Goal: Task Accomplishment & Management: Complete application form

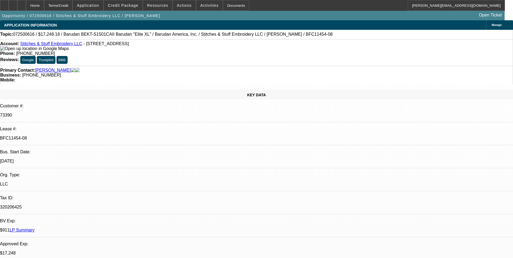
select select "0"
select select "2"
select select "0.1"
select select "4"
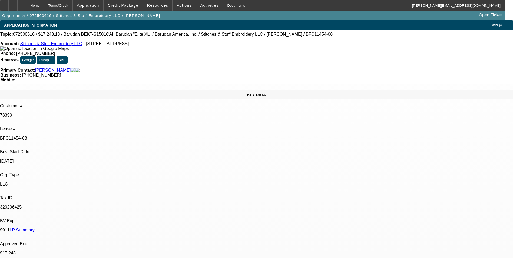
select select "0"
select select "2"
select select "0.1"
select select "4"
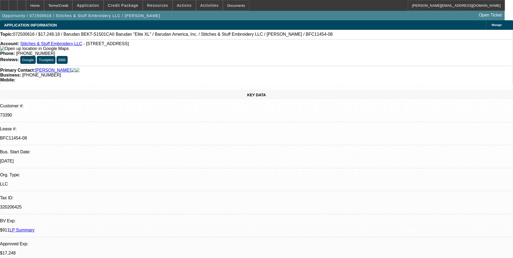
select select "0"
select select "2"
select select "0.1"
select select "4"
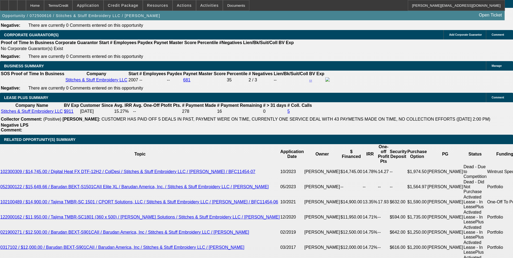
scroll to position [856, 0]
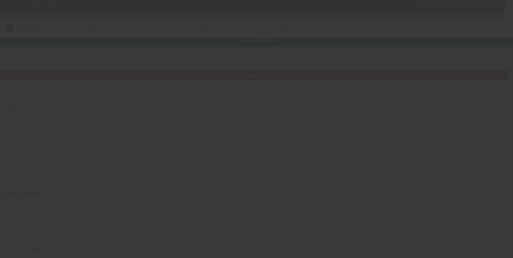
type input "Fancy Woodworks, LLC"
type input "711 Shallowford Rd"
type input "30144"
type input "Kennesaw"
type input "(678) 427-5014"
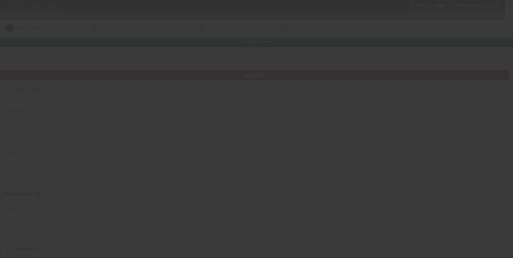
type input "Suite 211"
type input "fancywoodworks@gmail.com"
type input "https://www.fancywoodworks.com/"
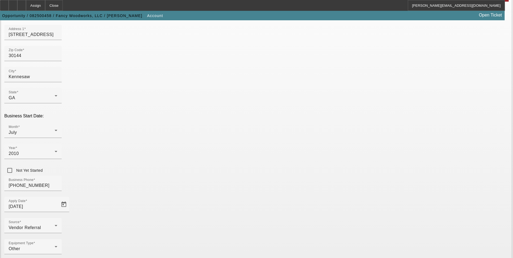
scroll to position [81, 0]
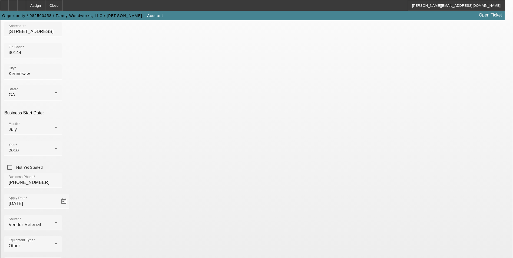
type input "273192075"
drag, startPoint x: 299, startPoint y: 177, endPoint x: 281, endPoint y: 177, distance: 18.1
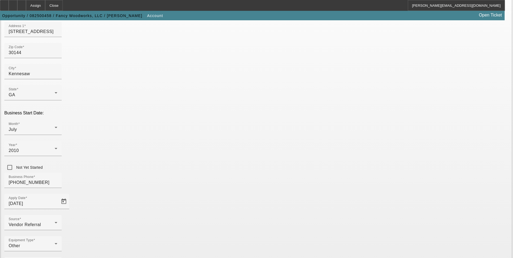
type input "Cabinetry; Bathroom and Kitchen remodeling; etc"
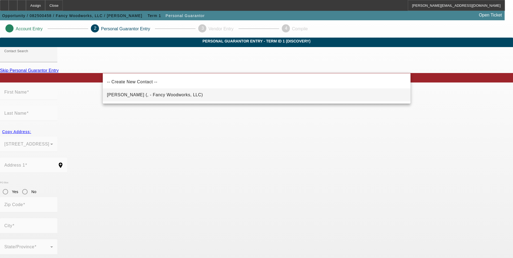
click at [172, 96] on mat-option "Mroz, Marek (, - Fancy Woodworks, LLC)" at bounding box center [257, 94] width 308 height 13
type input "Mroz, Marek (, - Fancy Woodworks, LLC)"
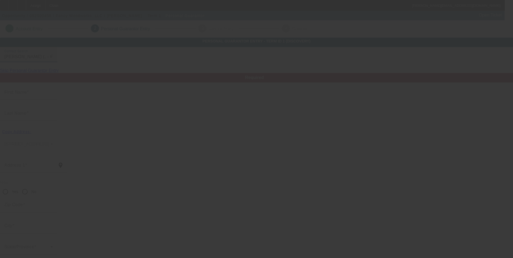
type input "Marek"
type input "Mroz"
radio input "true"
type input "(678) 427-5014"
type input "fancywoodworks@gmail.com"
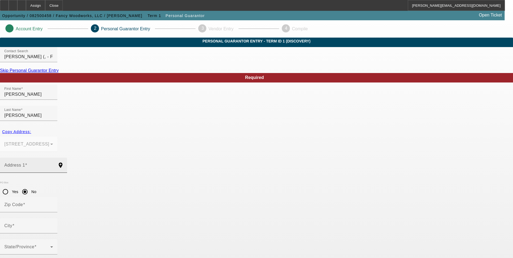
click at [25, 163] on mat-label "Address 1" at bounding box center [14, 165] width 21 height 5
click at [53, 164] on input "Address 1" at bounding box center [28, 167] width 49 height 6
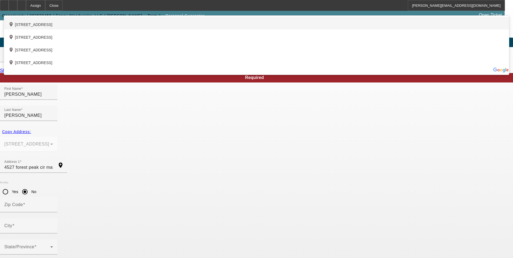
click at [156, 29] on div "add_location 4527 Forest Peak Circle, Marietta, GA 30066, US" at bounding box center [256, 23] width 505 height 13
type input "4527 Forest Peak Circle"
type input "30066"
type input "Marietta"
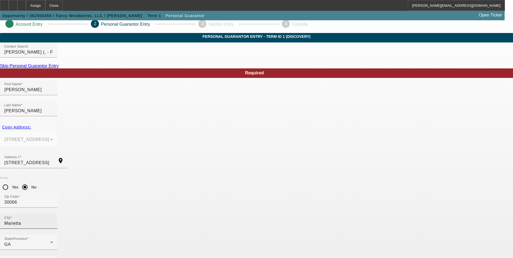
scroll to position [6, 0]
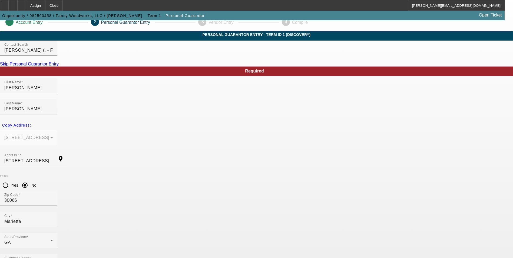
type input "100"
type input "318-98-0974"
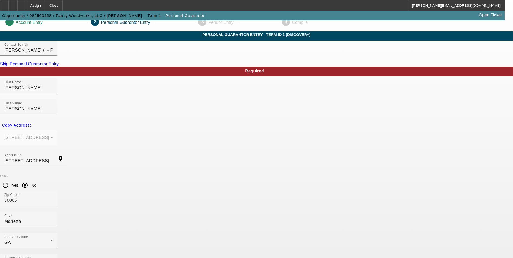
click at [282, 183] on mat-option "Yes" at bounding box center [282, 179] width 45 height 13
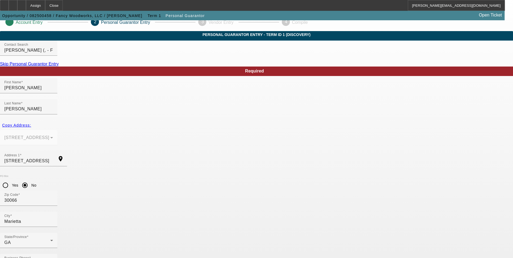
type input "3"
type input "$240,000.00"
drag, startPoint x: 141, startPoint y: 209, endPoint x: 33, endPoint y: 213, distance: 108.2
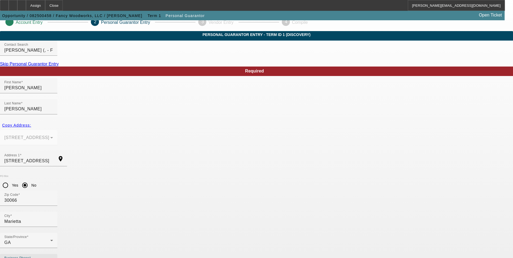
paste input "[PHONE_NUMBER]"
type input "[PHONE_NUMBER]"
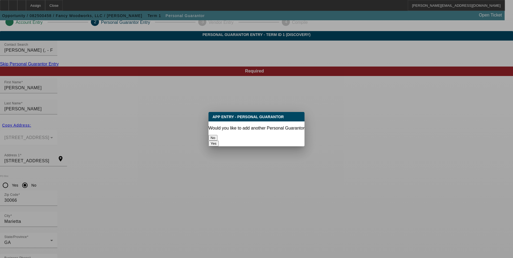
scroll to position [0, 0]
click at [217, 135] on button "No" at bounding box center [212, 138] width 9 height 6
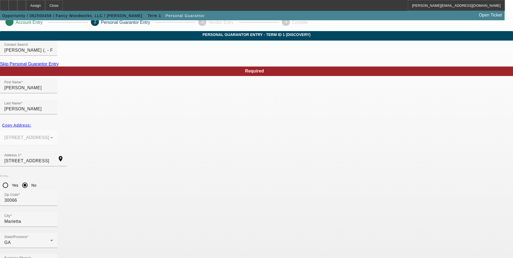
scroll to position [6, 0]
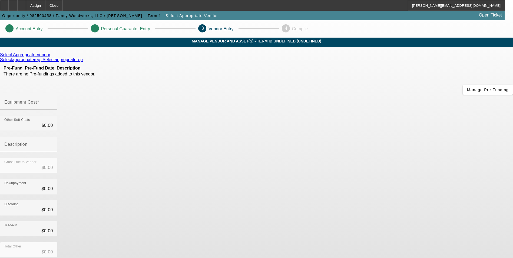
click at [52, 57] on icon at bounding box center [52, 54] width 0 height 5
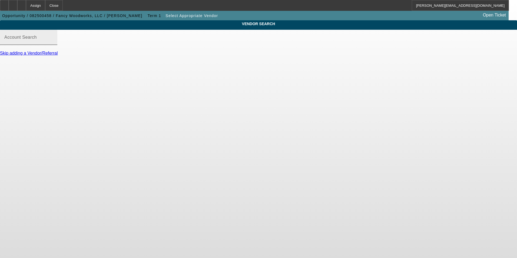
click at [53, 43] on input "Account Search" at bounding box center [28, 39] width 49 height 6
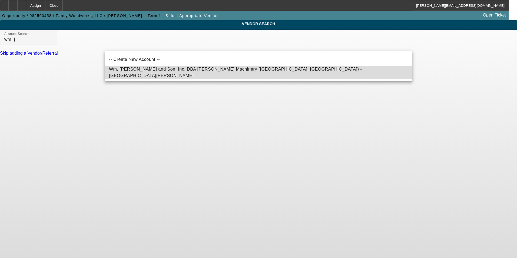
click at [146, 72] on span "Wm. J. Redmond and Son, Inc. DBA Redmond Machinery (Newnan, GA) - Redmond, Grah…" at bounding box center [235, 72] width 253 height 11
type input "Wm. J. Redmond and Son, Inc. DBA Redmond Machinery (Newnan, GA) - Redmond, Grah…"
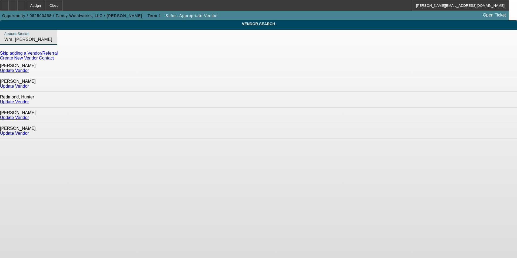
click at [29, 84] on link "Update Vendor" at bounding box center [14, 86] width 29 height 5
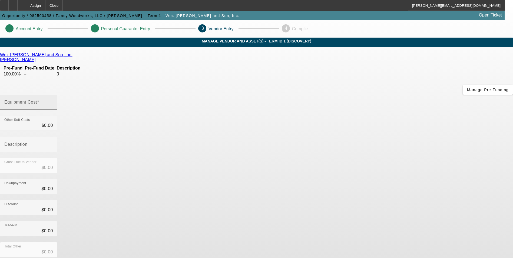
click at [53, 101] on input "Equipment Cost" at bounding box center [28, 104] width 49 height 6
type input "1"
type input "$1.00"
type input "12"
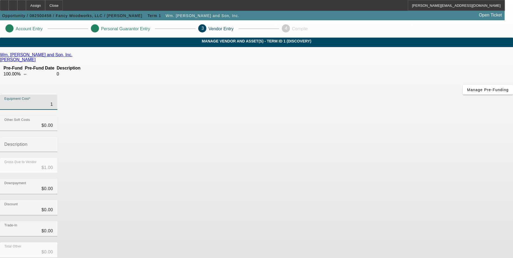
type input "$12.00"
type input "128"
type input "$128.00"
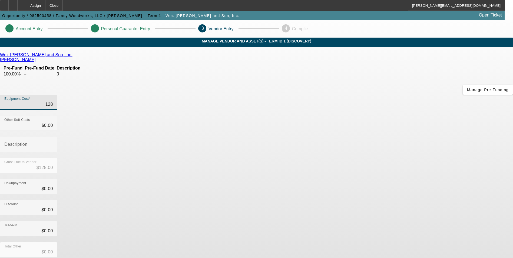
type input "1280"
type input "$1,280.00"
type input "12800"
type input "$12,800.00"
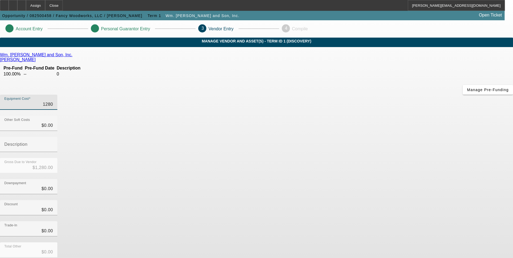
type input "$12,800.00"
click at [409, 200] on div "Discount $0.00" at bounding box center [256, 210] width 513 height 21
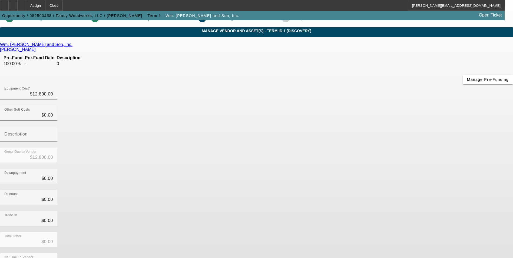
scroll to position [16, 0]
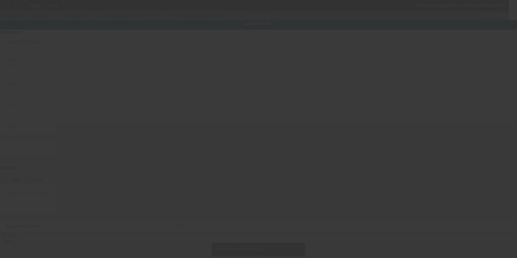
type input "711 Shallowford Rd"
type input "Suite 211"
type input "Kennesaw"
type input "30144"
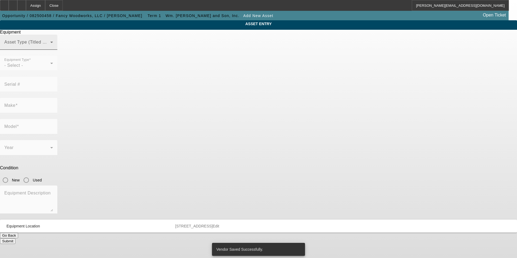
click at [50, 48] on span at bounding box center [27, 44] width 46 height 6
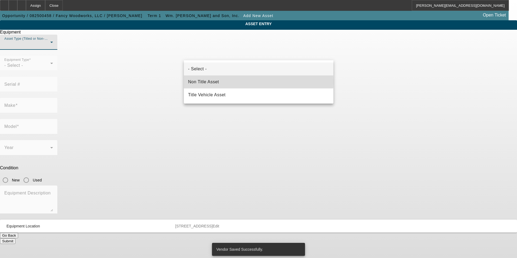
click at [225, 81] on mat-option "Non Title Asset" at bounding box center [258, 81] width 149 height 13
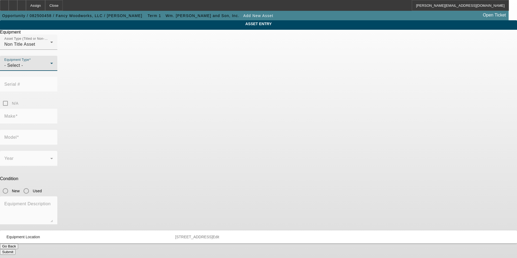
click at [50, 69] on div "- Select -" at bounding box center [27, 65] width 46 height 6
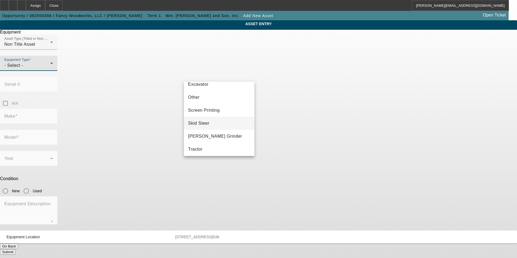
scroll to position [96, 0]
click at [213, 113] on mat-option "Other" at bounding box center [219, 110] width 71 height 13
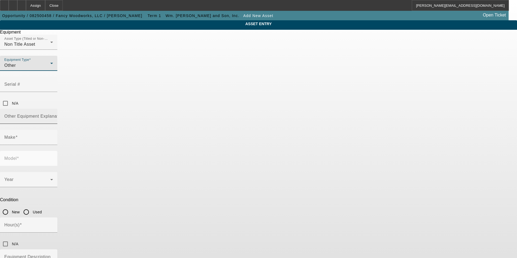
click at [53, 115] on input "Other Equipment Explanation" at bounding box center [28, 118] width 49 height 6
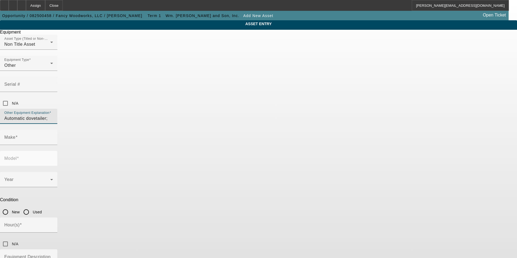
paste input "Add prestige to your cabinets with aesthetically pleasing dovetail drawer boxe"
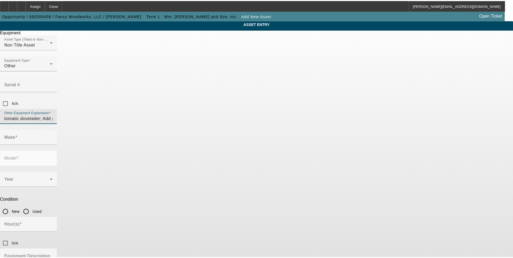
scroll to position [0, 0]
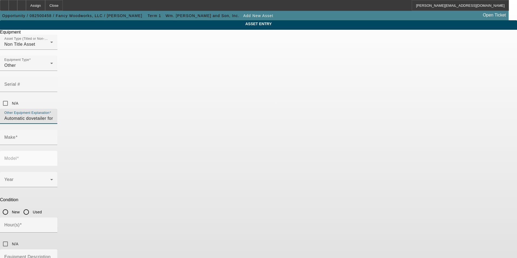
type input "Automatic dovetailer for cabinetry work"
click at [53, 136] on input "Make" at bounding box center [28, 139] width 49 height 6
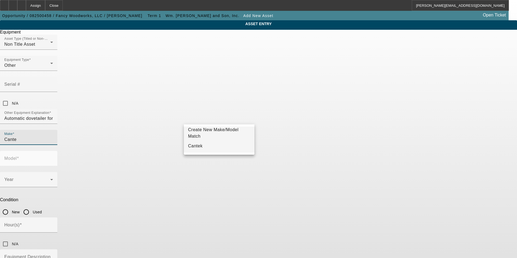
click at [216, 144] on mat-option "Cantek" at bounding box center [219, 145] width 71 height 13
type input "Cantek"
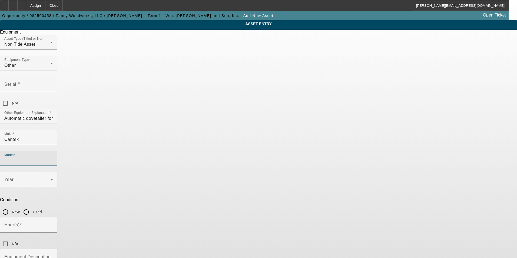
click at [53, 157] on input "Model" at bounding box center [28, 160] width 49 height 6
type input "jd"
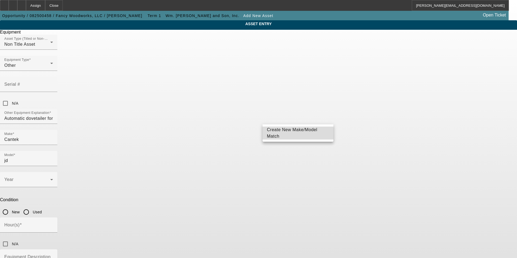
click at [313, 135] on span "Create New Make/Model Match" at bounding box center [298, 132] width 62 height 13
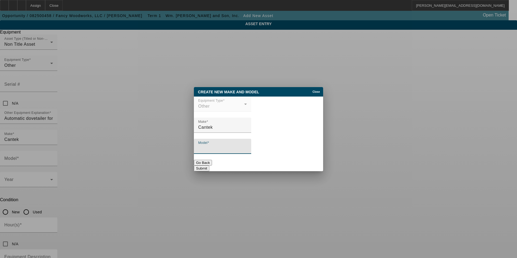
click at [247, 150] on input "Model" at bounding box center [222, 148] width 49 height 6
type input "JDT75 Automatic Dovetailer"
click at [209, 167] on button "Submit" at bounding box center [201, 168] width 15 height 6
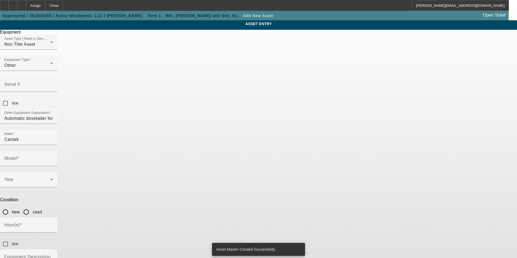
type input "JDT75 Automatic Dovetailer"
click at [50, 178] on span at bounding box center [27, 181] width 46 height 6
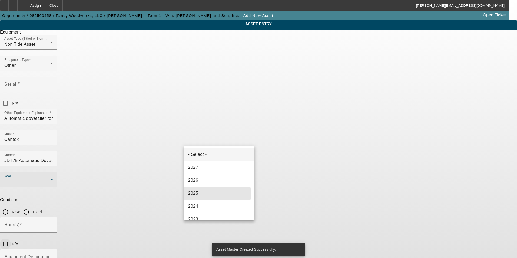
drag, startPoint x: 205, startPoint y: 193, endPoint x: 270, endPoint y: 159, distance: 74.3
click at [210, 191] on mat-option "2025" at bounding box center [219, 193] width 71 height 13
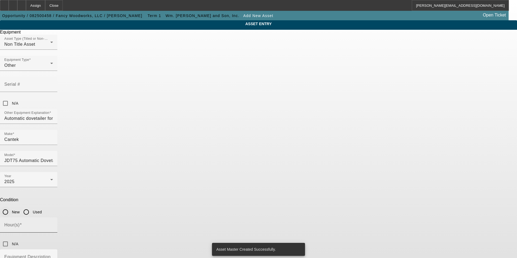
drag, startPoint x: 269, startPoint y: 144, endPoint x: 233, endPoint y: 157, distance: 38.4
click at [11, 206] on input "New" at bounding box center [5, 211] width 11 height 11
radio input "true"
click at [53, 224] on input "Hour(s)" at bounding box center [28, 227] width 49 height 6
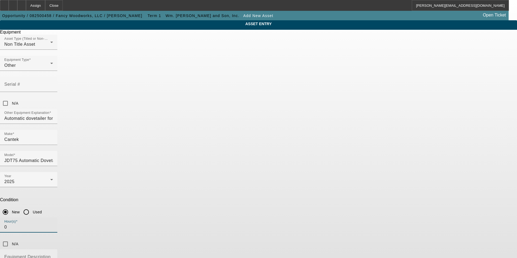
type input "0"
click at [11, 238] on input "N/A" at bounding box center [5, 243] width 11 height 11
checkbox input "true"
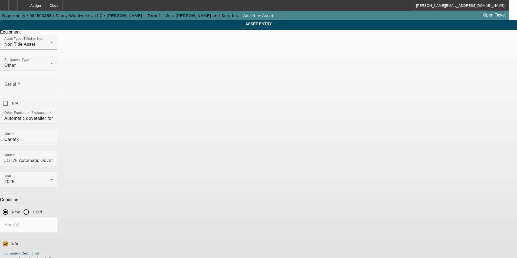
type textarea "new automatic dovetailer machine"
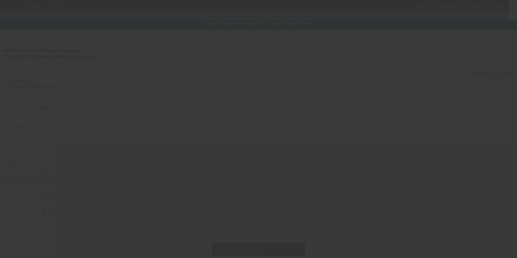
type input "$12,800.00"
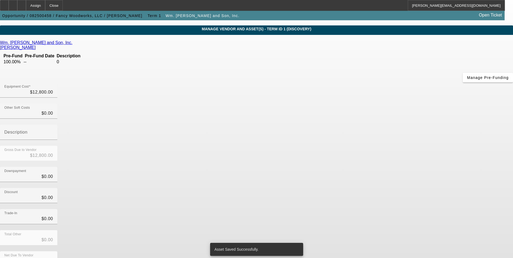
scroll to position [18, 0]
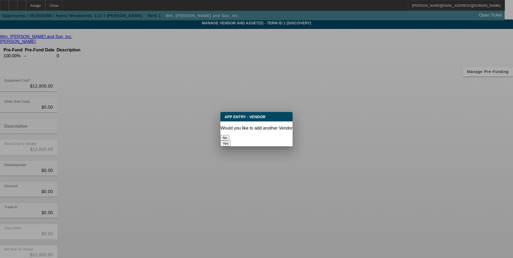
click at [229, 135] on button "No" at bounding box center [224, 138] width 9 height 6
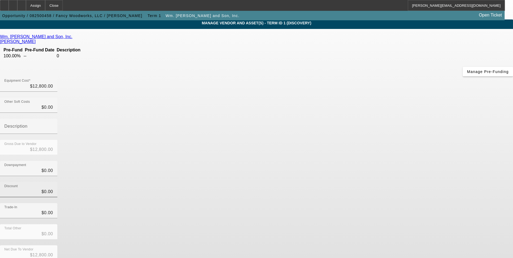
scroll to position [18, 0]
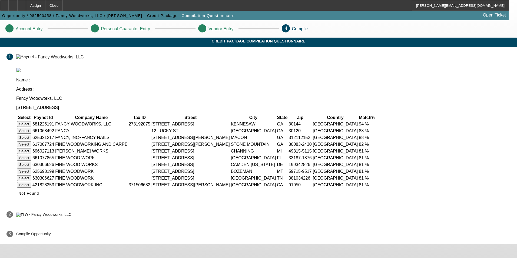
click at [31, 121] on button "Select" at bounding box center [24, 124] width 14 height 6
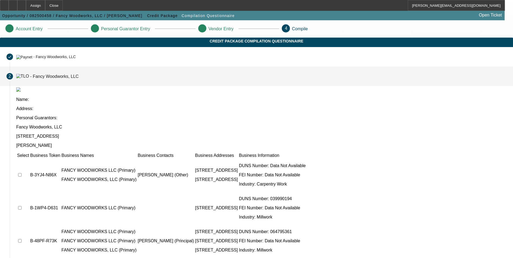
click at [22, 173] on input "checkbox" at bounding box center [20, 175] width 4 height 4
checkbox input "true"
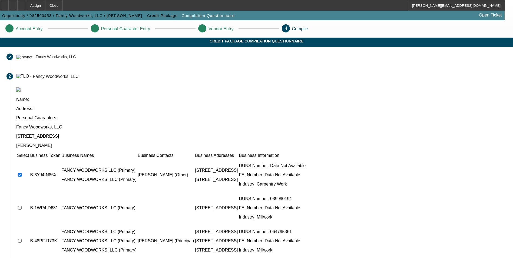
click at [22, 206] on input "checkbox" at bounding box center [20, 208] width 4 height 4
checkbox input "true"
click at [22, 239] on input "checkbox" at bounding box center [20, 241] width 4 height 4
checkbox input "true"
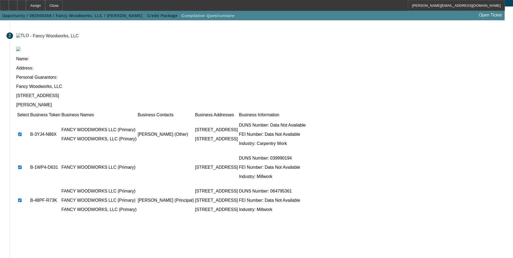
scroll to position [41, 0]
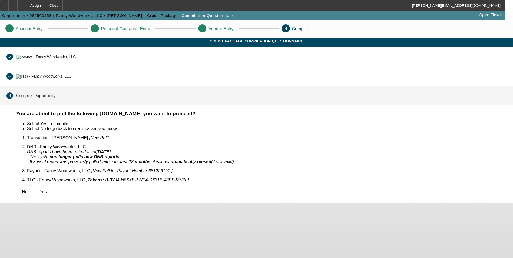
scroll to position [0, 0]
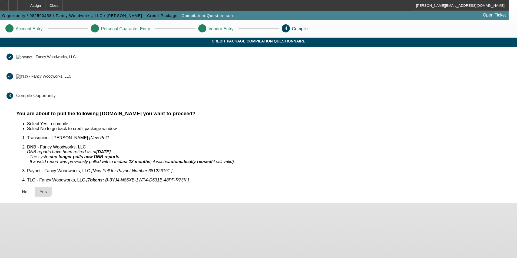
click at [40, 189] on icon at bounding box center [40, 191] width 0 height 4
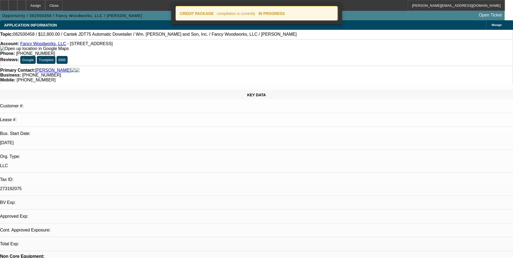
select select "0"
select select "2"
select select "0.1"
select select "4"
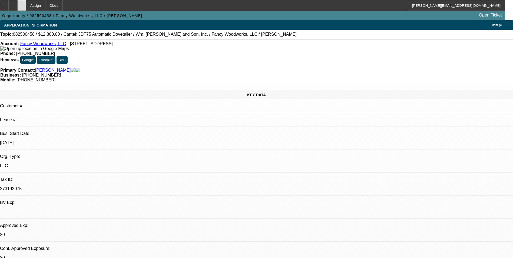
click at [26, 7] on div at bounding box center [21, 5] width 9 height 11
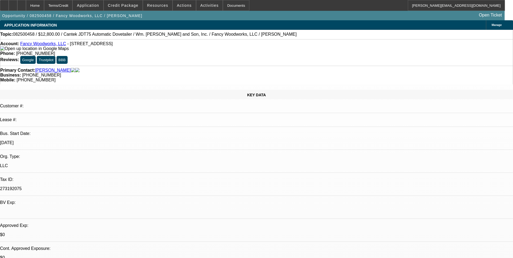
select select "0"
select select "2"
select select "0.1"
select select "4"
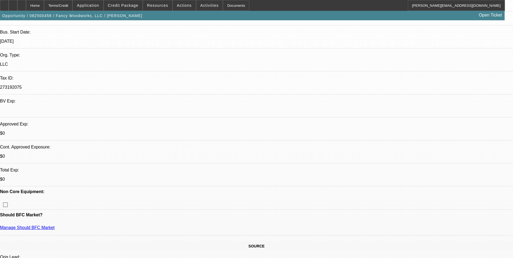
scroll to position [108, 0]
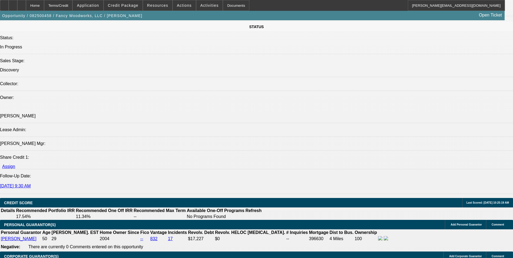
scroll to position [622, 0]
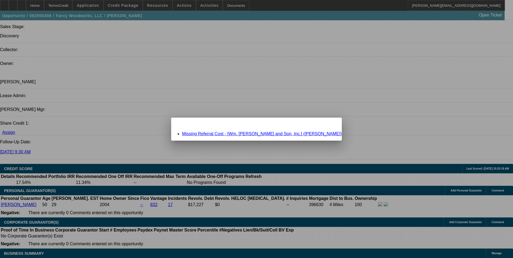
click at [238, 132] on link "Missing Referral Cost - [Wm. J. Redmond and Son, Inc.] (Nardozza, Jack)" at bounding box center [261, 133] width 159 height 5
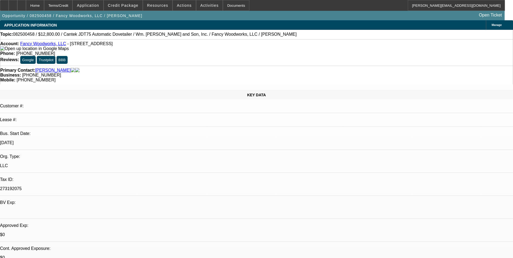
scroll to position [622, 0]
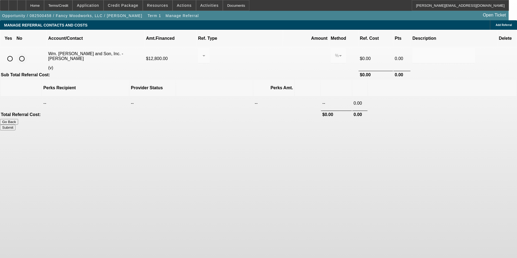
click at [27, 53] on input "radio" at bounding box center [21, 58] width 11 height 11
radio input "true"
click at [15, 125] on button "Submit" at bounding box center [7, 128] width 15 height 6
type input "0.000"
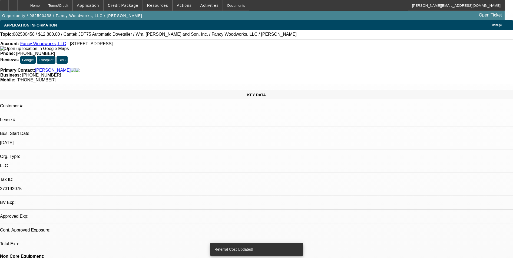
select select "0"
select select "2"
select select "0.1"
select select "4"
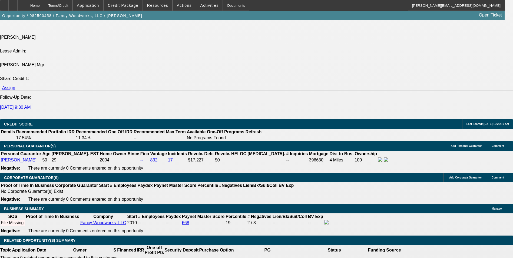
scroll to position [676, 0]
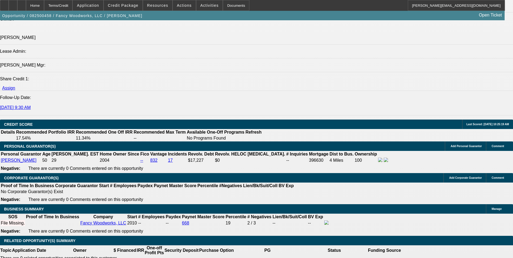
scroll to position [649, 0]
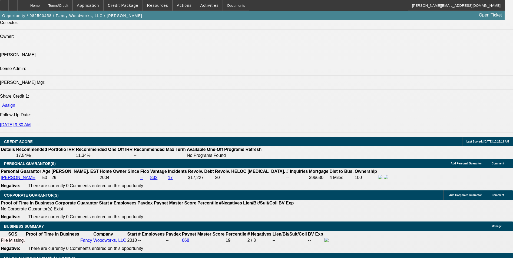
type input "$0.00"
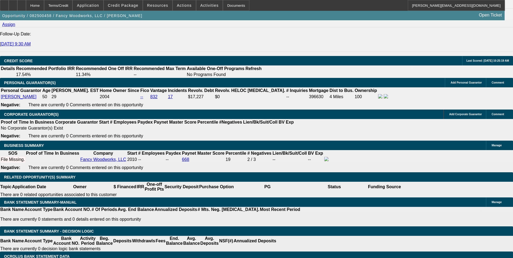
scroll to position [730, 0]
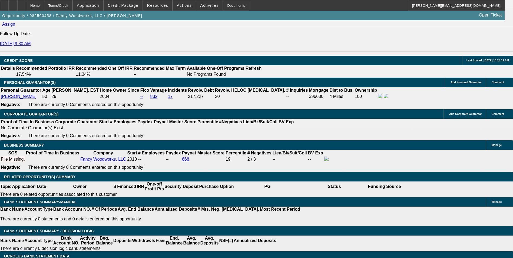
type input "60"
type input "280"
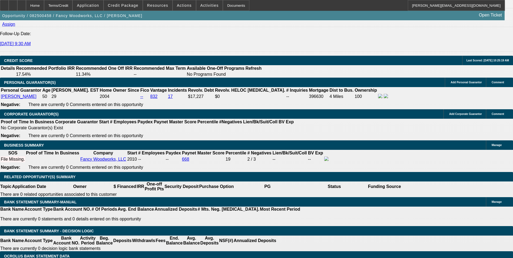
type input "11.3"
type input "$560.00"
type input "$280.00"
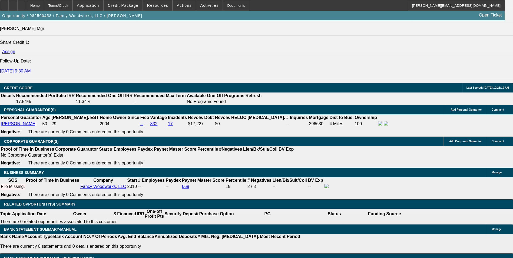
scroll to position [622, 0]
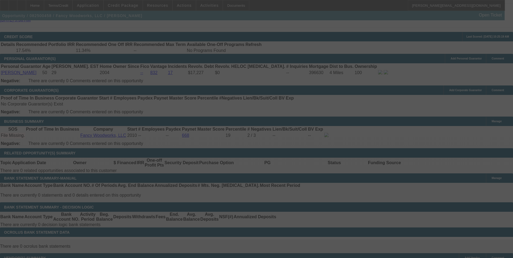
scroll to position [757, 0]
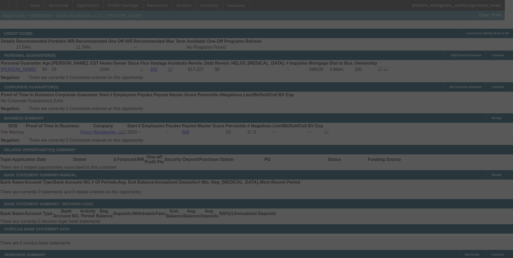
select select "0"
select select "2"
select select "0.1"
select select "4"
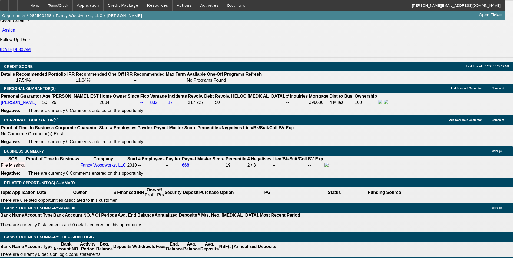
scroll to position [703, 0]
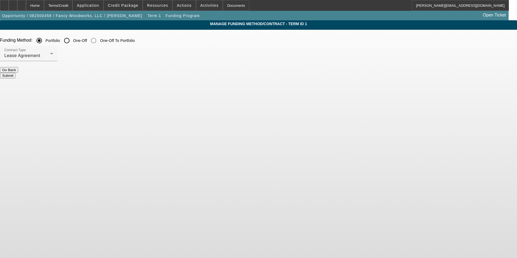
click at [72, 40] on input "One-Off" at bounding box center [66, 40] width 11 height 11
radio input "true"
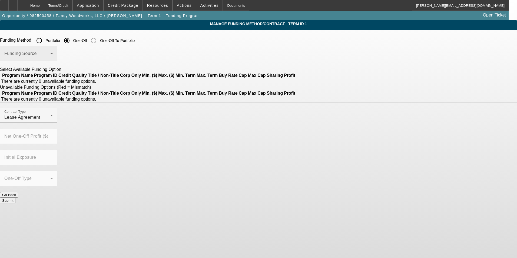
click at [50, 55] on span at bounding box center [27, 55] width 46 height 6
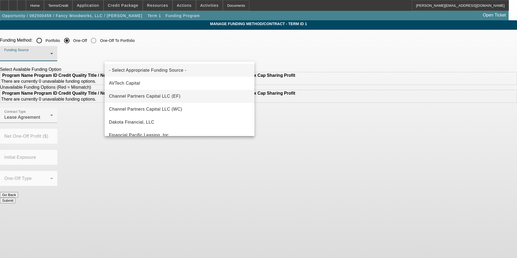
click at [159, 96] on span "Channel Partners Capital LLC (EF)" at bounding box center [145, 96] width 72 height 6
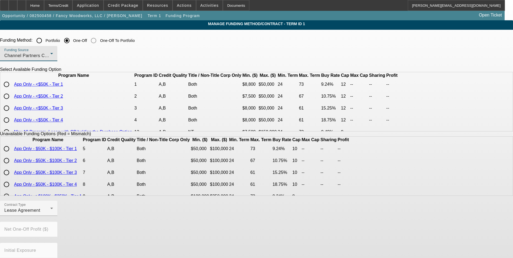
click at [12, 90] on input "radio" at bounding box center [6, 84] width 11 height 11
radio input "true"
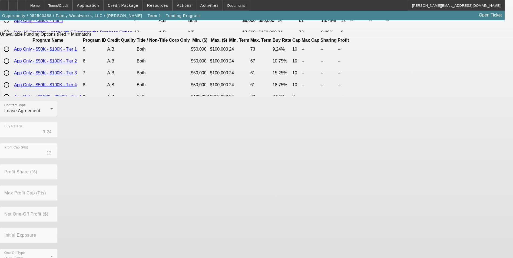
scroll to position [111, 0]
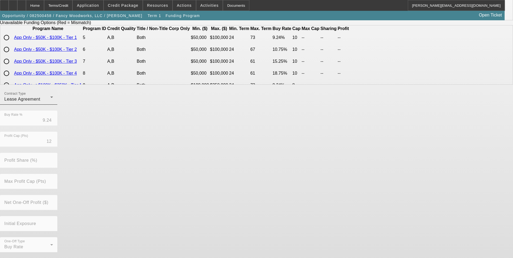
click at [53, 105] on div "Contract Type Lease Agreement" at bounding box center [28, 96] width 49 height 15
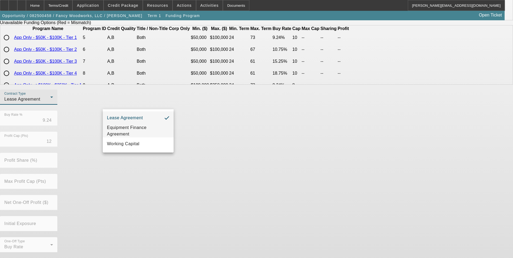
click at [143, 127] on span "Equipment Finance Agreement" at bounding box center [138, 130] width 62 height 13
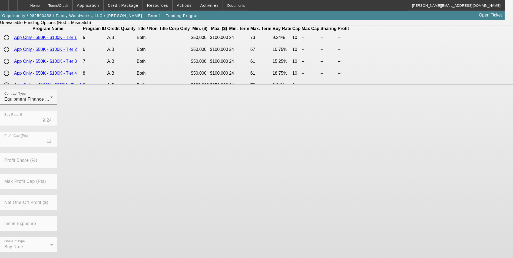
click at [218, 242] on div "Contract Type Equipment Finance Agreement Buy Rate % 9.24 Profit Cap (Pts) 12 P…" at bounding box center [256, 173] width 513 height 169
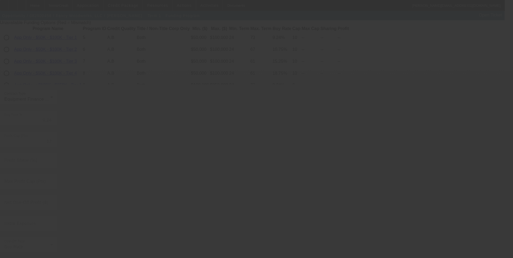
radio input "true"
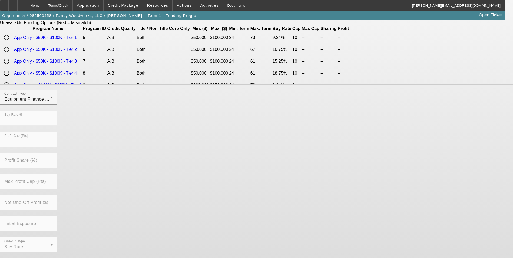
scroll to position [0, 0]
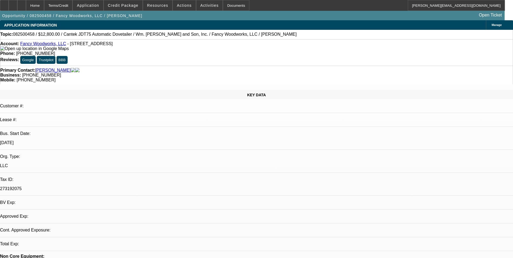
select select "0"
select select "2"
select select "0"
select select "6"
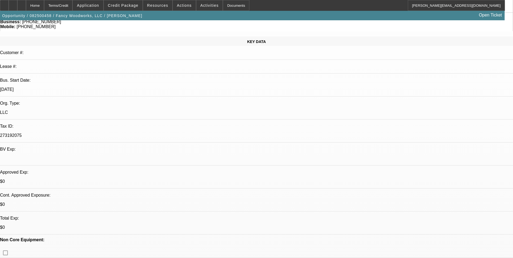
scroll to position [54, 0]
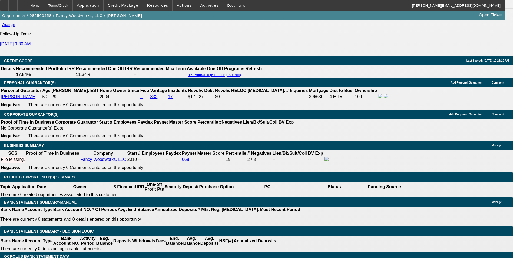
scroll to position [730, 0]
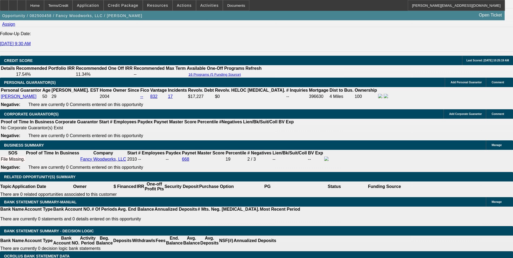
drag, startPoint x: 82, startPoint y: 110, endPoint x: 145, endPoint y: 102, distance: 64.0
type input "2"
type input "$4.00"
type input "UNKNOWN"
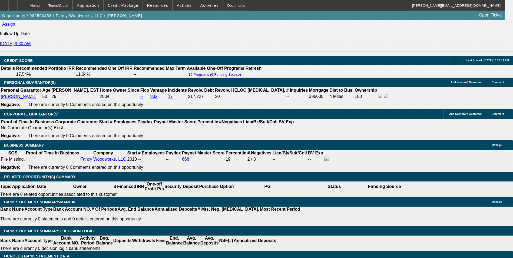
type input "283"
type input "$566.00"
type input "11.7"
type input "$283.00"
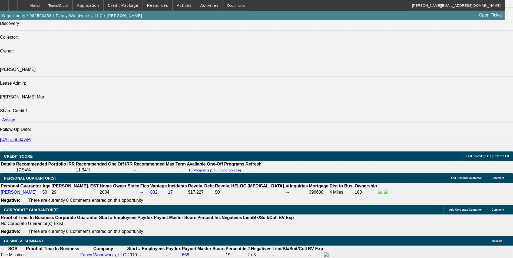
scroll to position [622, 0]
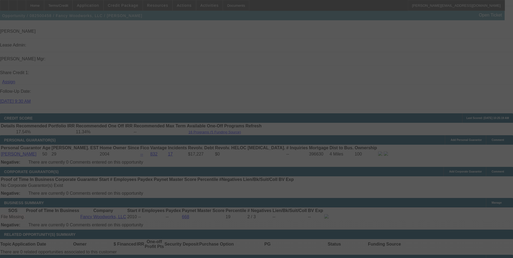
scroll to position [703, 0]
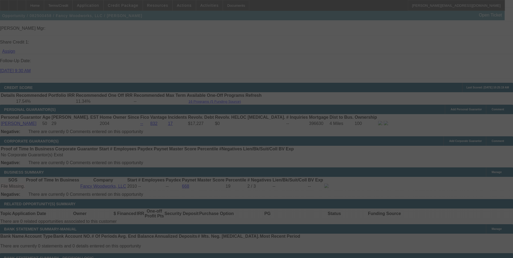
select select "0"
select select "2"
select select "0"
select select "6"
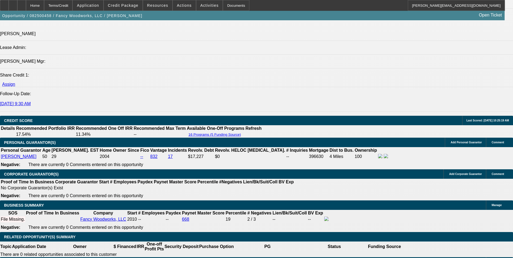
scroll to position [669, 0]
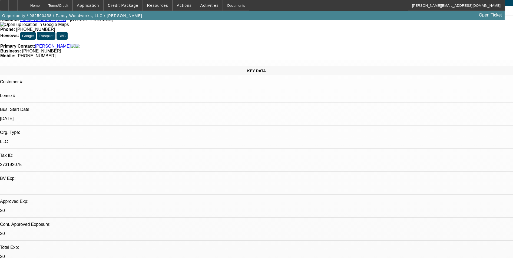
scroll to position [27, 0]
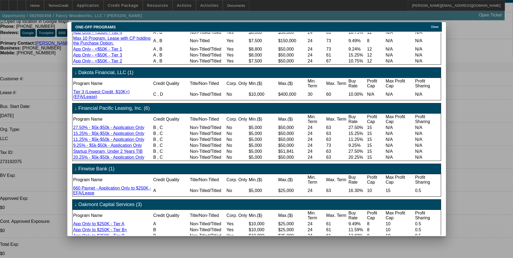
scroll to position [0, 0]
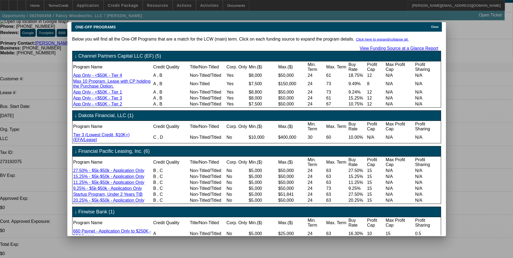
click at [436, 25] on span "Close" at bounding box center [434, 26] width 7 height 3
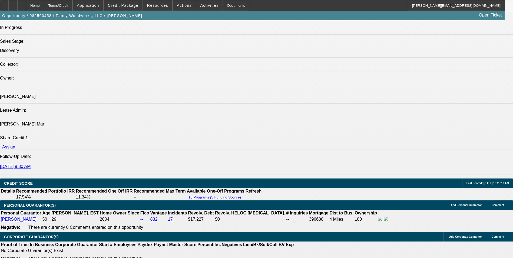
scroll to position [567, 0]
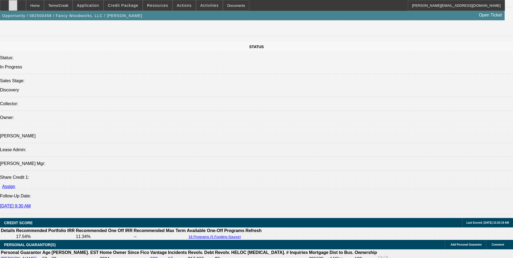
click at [13, 4] on icon at bounding box center [13, 4] width 0 height 0
click at [26, 8] on div at bounding box center [21, 5] width 9 height 11
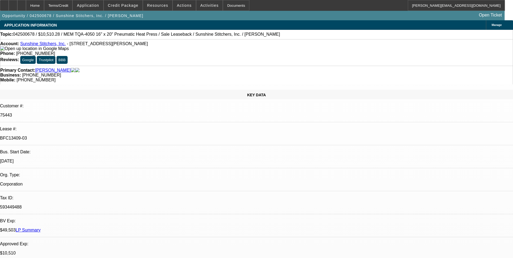
select select "0"
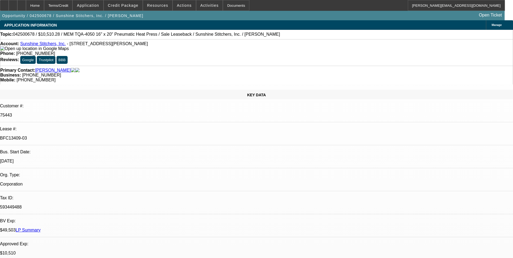
select select "0"
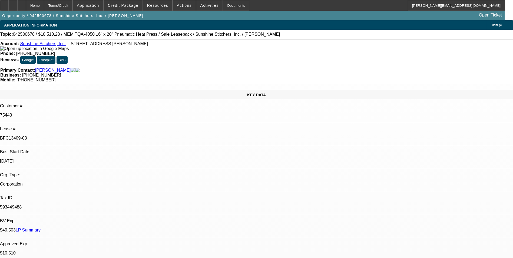
select select "0"
select select "1"
select select "6"
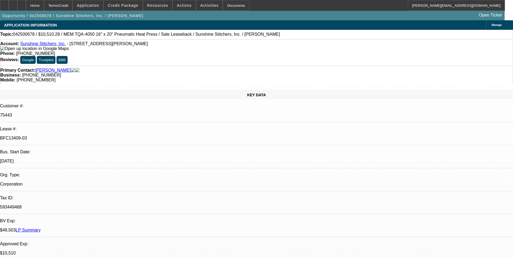
select select "1"
select select "6"
select select "1"
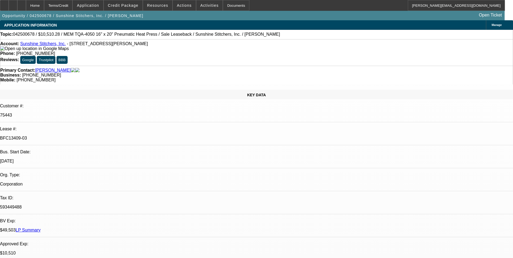
select select "6"
select select "1"
select select "6"
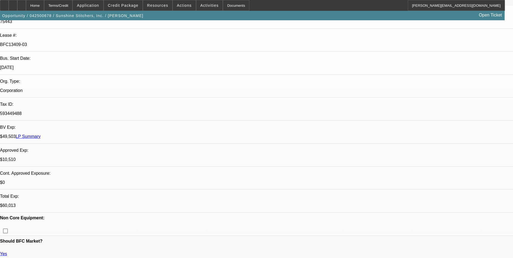
scroll to position [108, 0]
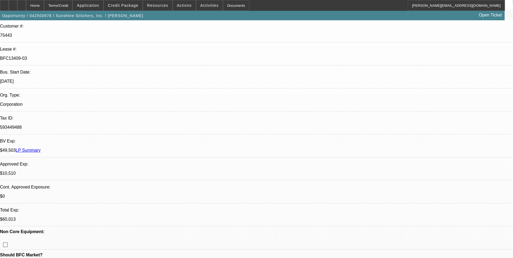
scroll to position [54, 0]
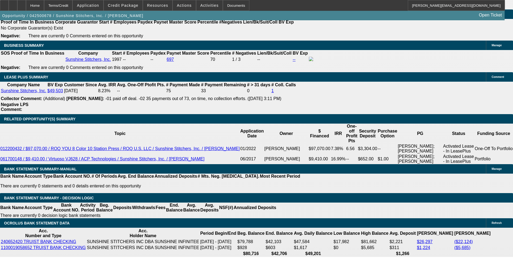
scroll to position [1000, 0]
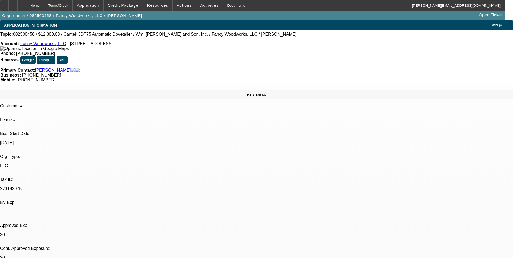
select select "0"
select select "2"
select select "0"
select select "6"
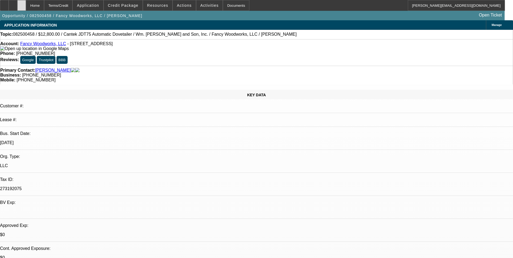
click at [26, 8] on div at bounding box center [21, 5] width 9 height 11
select select "0"
select select "2"
select select "0"
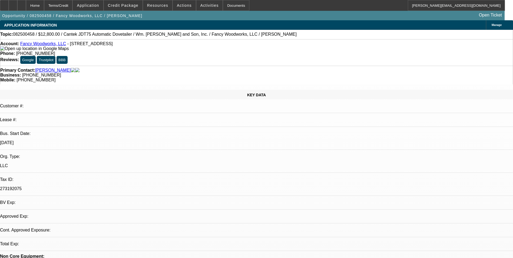
select select "6"
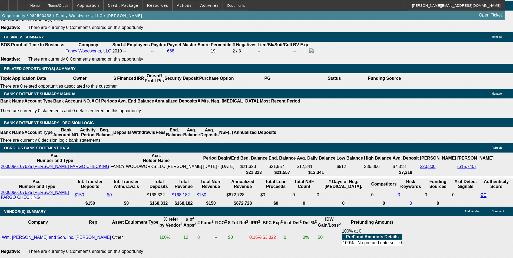
scroll to position [703, 0]
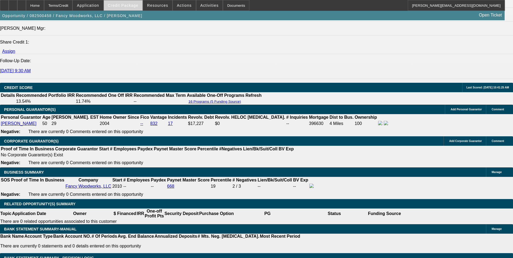
click at [137, 10] on span at bounding box center [123, 5] width 39 height 13
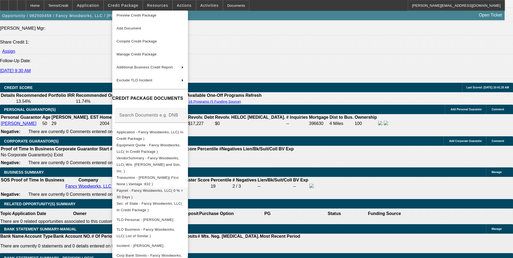
scroll to position [5, 0]
click at [300, 193] on div at bounding box center [256, 129] width 513 height 258
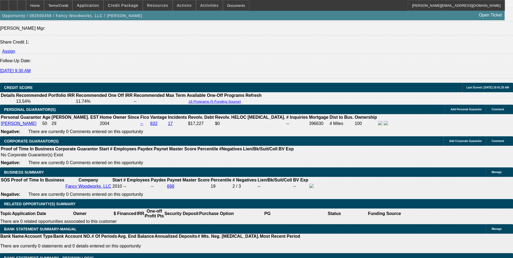
radio input "true"
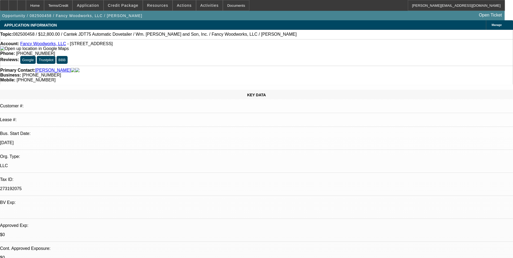
scroll to position [18, 0]
type textarea "[PERSON_NAME] started Fancy Woodworks LLC in [DATE]. The business offers custom…"
radio input "true"
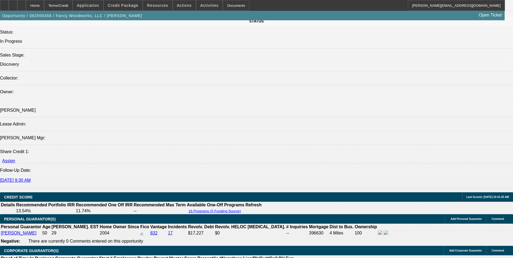
scroll to position [595, 0]
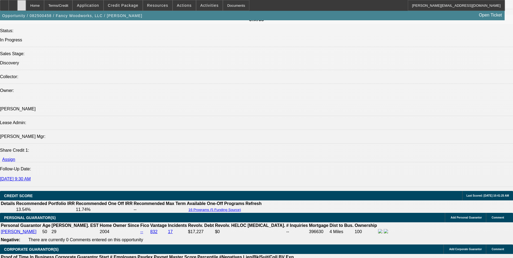
click at [26, 8] on div at bounding box center [21, 5] width 9 height 11
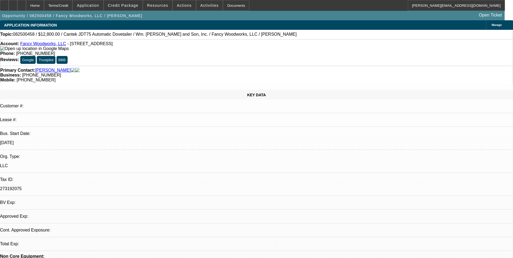
select select "0"
select select "2"
select select "0"
select select "1"
select select "2"
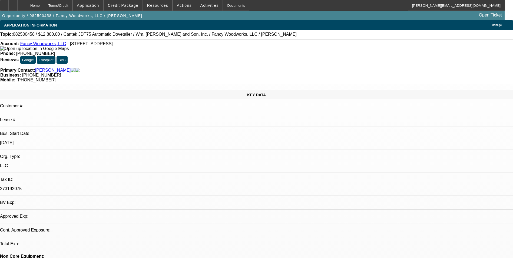
select select "6"
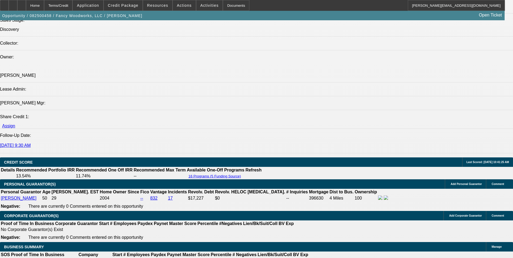
scroll to position [730, 0]
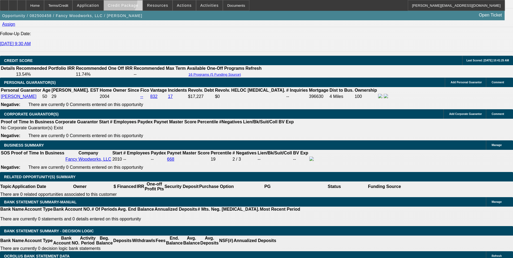
click at [123, 1] on span at bounding box center [123, 5] width 39 height 13
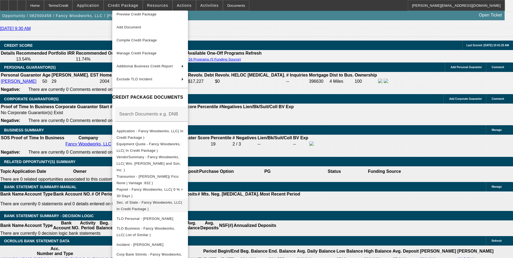
scroll to position [757, 0]
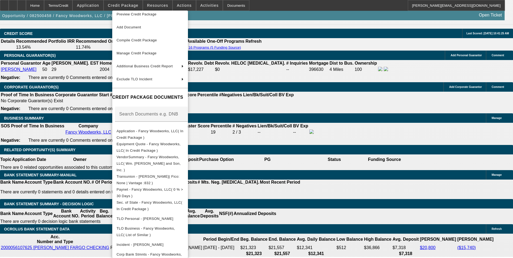
click at [320, 164] on div at bounding box center [256, 129] width 513 height 258
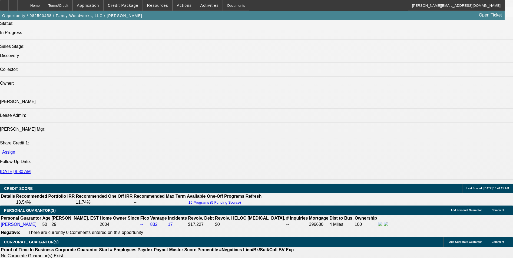
scroll to position [595, 0]
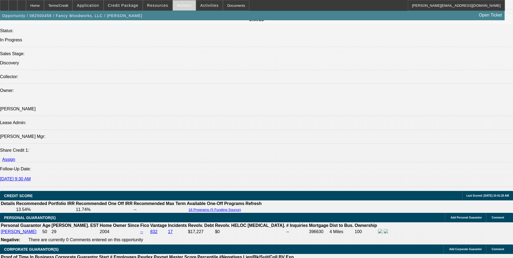
click at [183, 6] on span "Actions" at bounding box center [184, 5] width 15 height 4
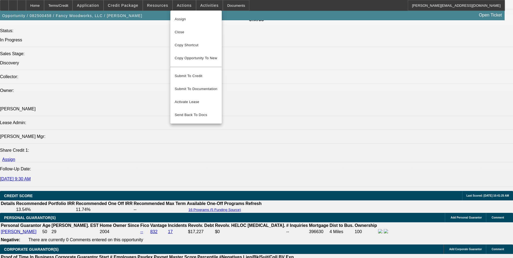
click at [243, 224] on div at bounding box center [256, 129] width 513 height 258
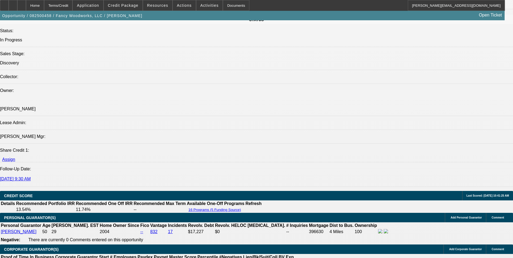
scroll to position [730, 0]
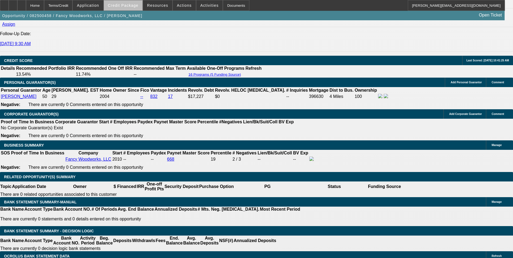
click at [134, 9] on span at bounding box center [123, 5] width 39 height 13
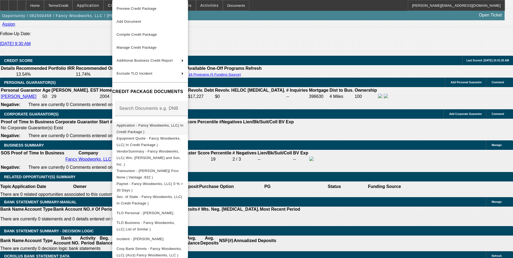
click at [179, 127] on span "Application - Fancy Woodworks, LLC( In Credit Package )" at bounding box center [149, 128] width 67 height 11
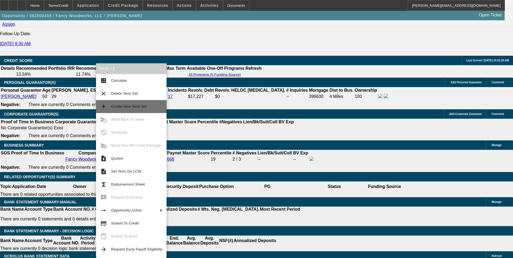
click at [152, 108] on span "Create New Term Set" at bounding box center [136, 106] width 51 height 6
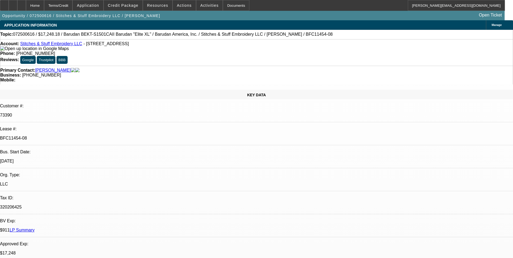
select select "0"
select select "2"
select select "0.1"
select select "4"
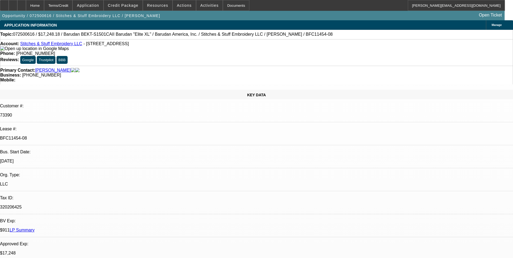
select select "0"
select select "2"
select select "0.1"
select select "4"
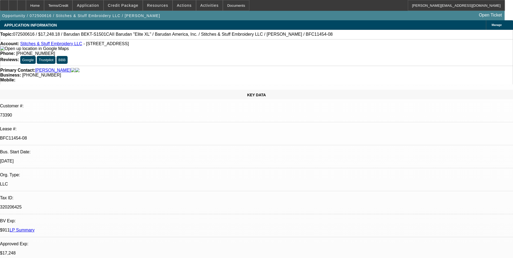
select select "0"
select select "2"
select select "0.1"
select select "4"
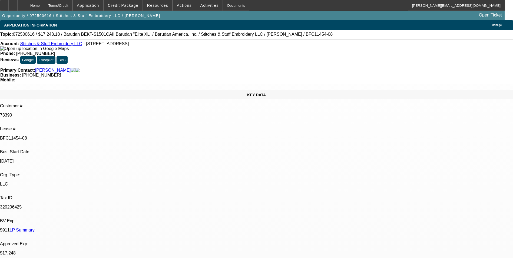
scroll to position [856, 0]
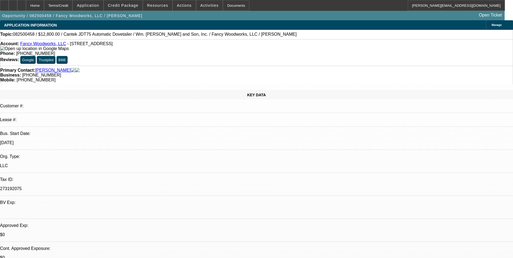
select select "0"
select select "2"
select select "0"
select select "6"
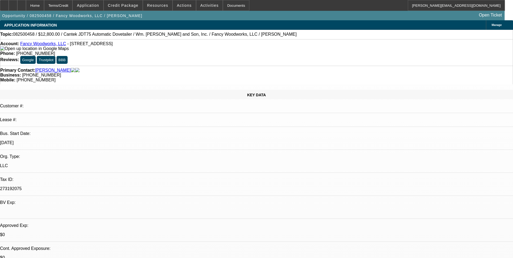
select select "0"
select select "2"
select select "0"
select select "6"
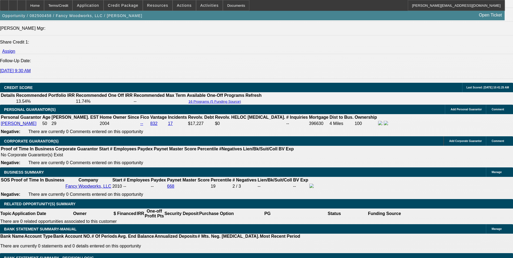
scroll to position [784, 0]
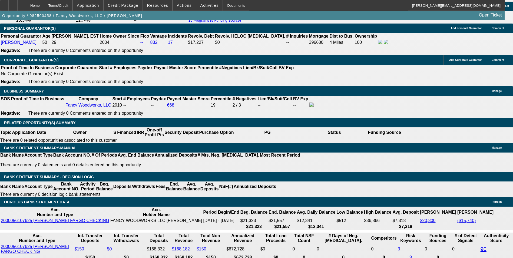
drag, startPoint x: 115, startPoint y: 133, endPoint x: 141, endPoint y: 129, distance: 26.5
type input "26"
type input "$52.00"
type input "UNKNOWN"
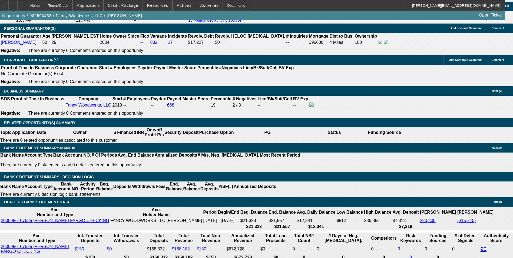
type input "263"
type input "$526.00"
type input "8.6"
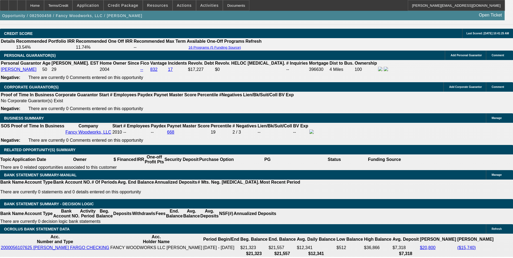
type input "$263.00"
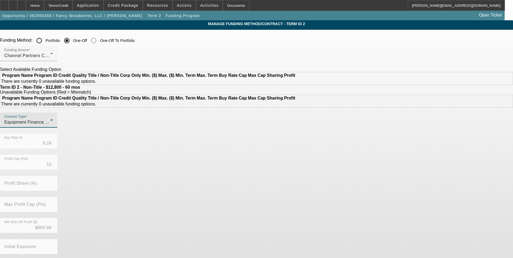
click at [67, 124] on span "Equipment Finance Agreement" at bounding box center [35, 122] width 63 height 5
click at [121, 151] on span "Lease Agreement" at bounding box center [125, 151] width 36 height 6
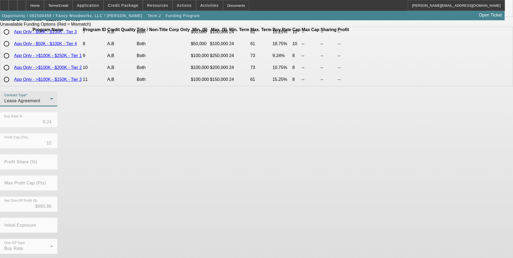
scroll to position [116, 0]
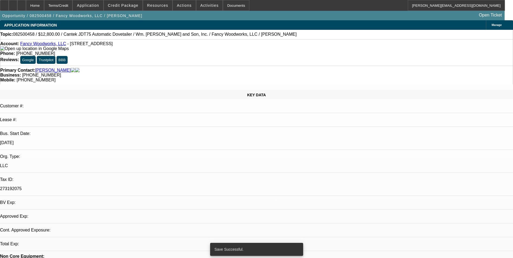
select select "0"
select select "2"
select select "0"
select select "6"
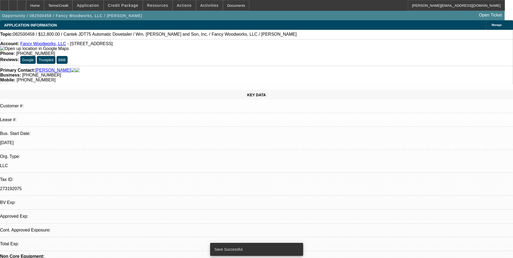
select select "0"
select select "2"
select select "0"
select select "6"
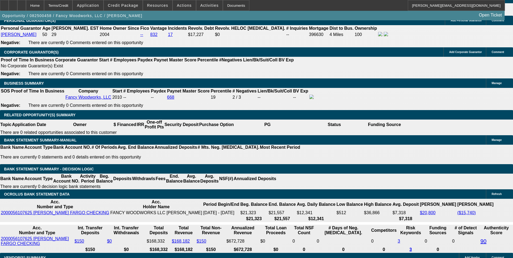
scroll to position [784, 0]
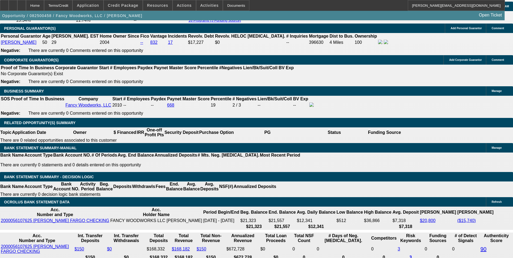
select select "0.1"
type input "$1,280.00"
type input "UNKNOWN"
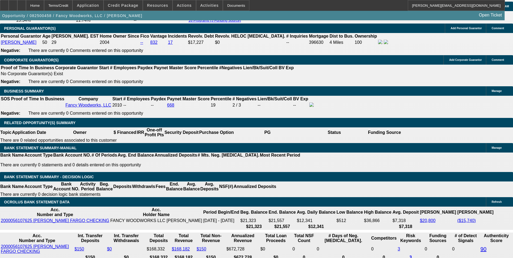
select select "4"
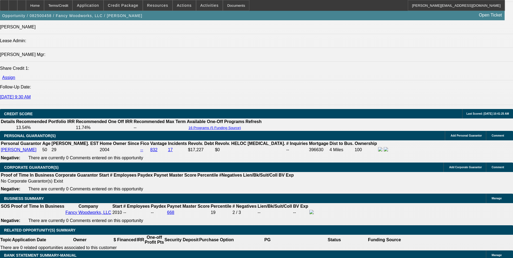
scroll to position [676, 0]
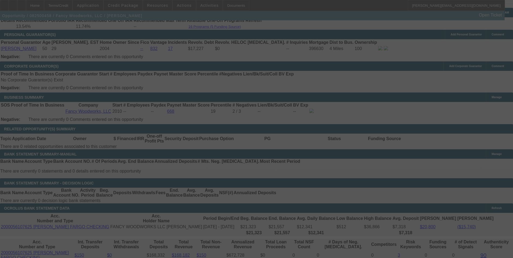
scroll to position [784, 0]
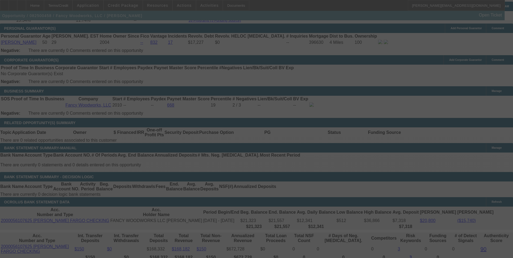
select select "0"
select select "2"
select select "0.1"
select select "4"
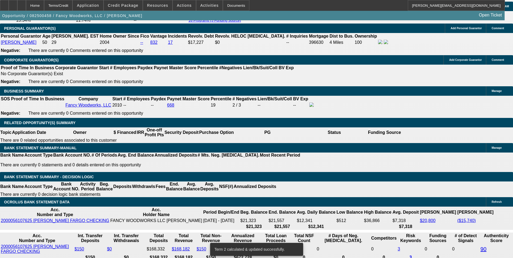
scroll to position [777, 0]
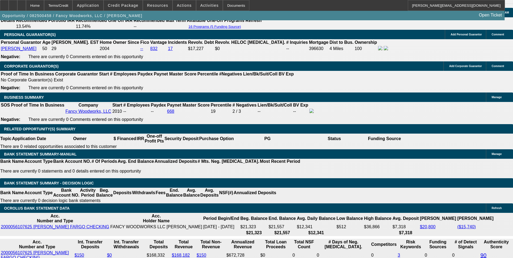
drag, startPoint x: 77, startPoint y: 142, endPoint x: 150, endPoint y: 130, distance: 74.3
type input "2"
type input "$4.00"
type input "UNKNOWN"
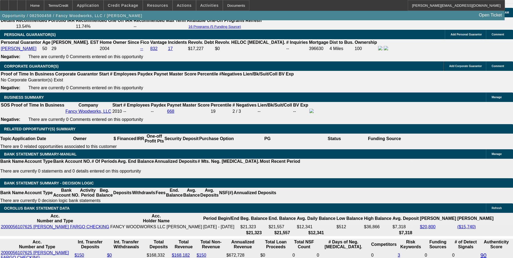
type input "269"
type input "$538.00"
type input "9.5"
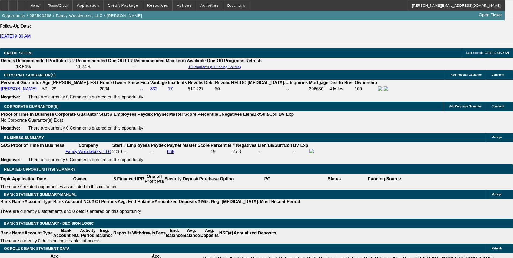
scroll to position [696, 0]
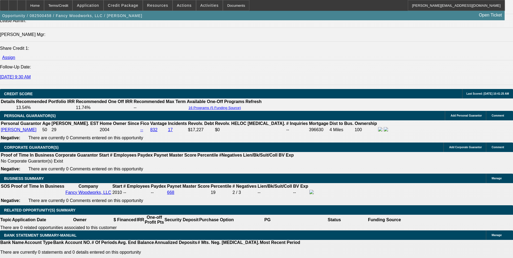
type input "$269.00"
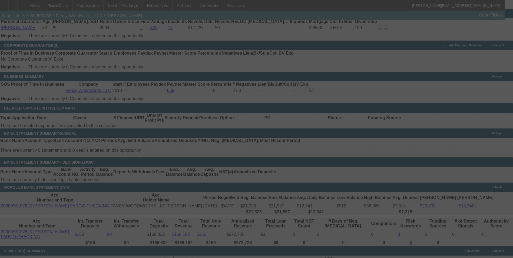
scroll to position [804, 0]
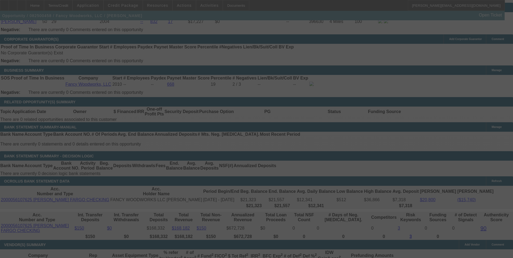
select select "0"
select select "2"
select select "0.1"
select select "4"
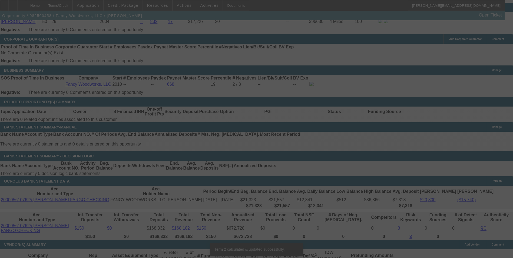
scroll to position [801, 0]
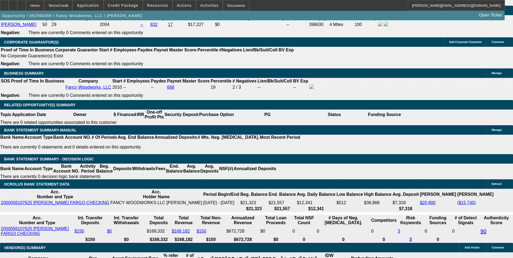
drag, startPoint x: 88, startPoint y: 118, endPoint x: 166, endPoint y: 116, distance: 78.4
type input "267"
type input "$534.00"
type input "UNKNOWN"
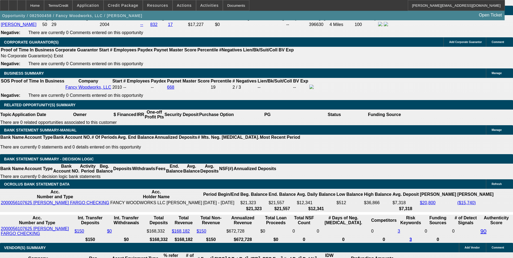
type input "9.2"
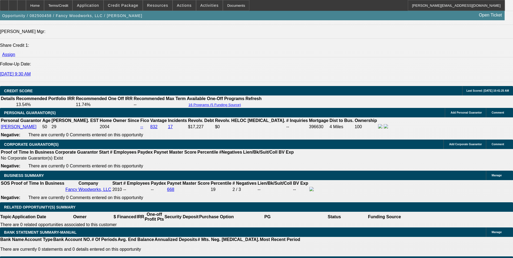
scroll to position [693, 0]
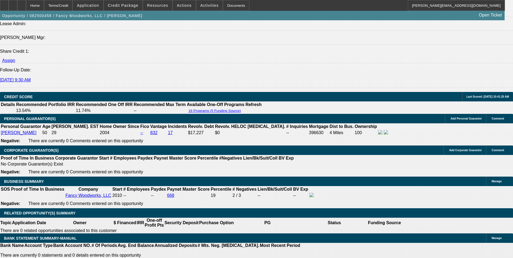
type input "$267.00"
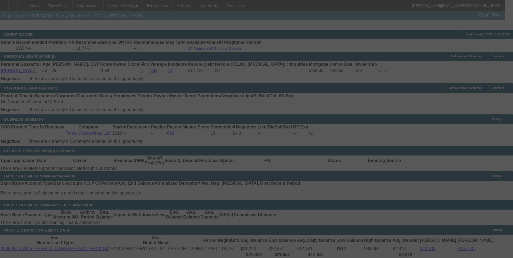
scroll to position [774, 0]
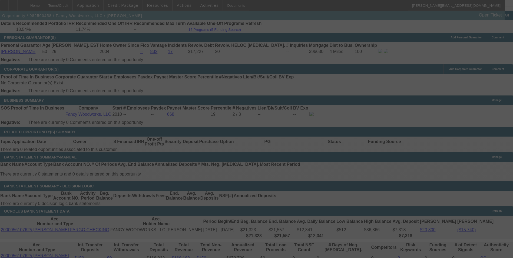
select select "0"
select select "2"
select select "0.1"
select select "4"
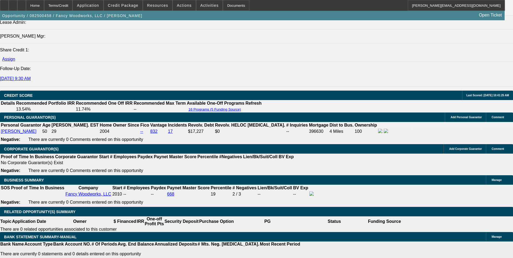
scroll to position [747, 0]
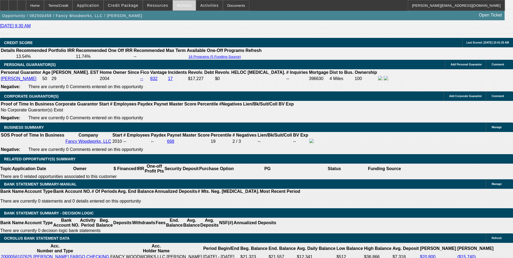
click at [179, 2] on span at bounding box center [184, 5] width 23 height 13
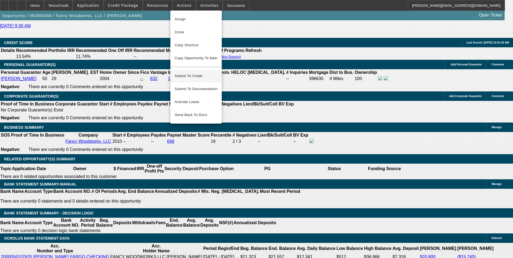
click at [195, 73] on span "Submit To Credit" at bounding box center [196, 76] width 43 height 6
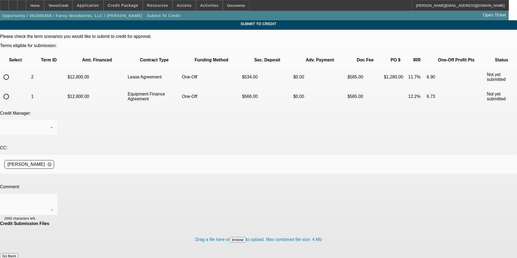
click at [12, 91] on input "radio" at bounding box center [6, 96] width 11 height 11
radio input "true"
click at [53, 198] on textarea at bounding box center [28, 204] width 49 height 13
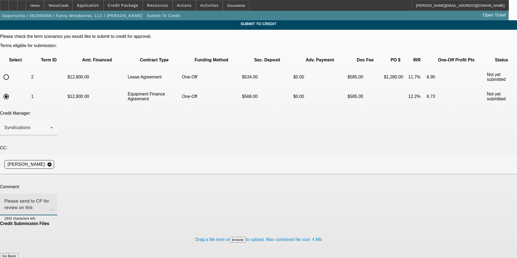
click at [53, 198] on textarea "Please send to CP for review on this woodworking equipment, Notes are in the fi…" at bounding box center [28, 204] width 49 height 13
click at [53, 198] on textarea "Please send to CP for review on this woodworking equipment. Notes are in the fi…" at bounding box center [28, 204] width 49 height 13
drag, startPoint x: 295, startPoint y: 146, endPoint x: 283, endPoint y: 148, distance: 11.8
click at [53, 198] on textarea "Please send to CP for review on this woodworking equipment. Customer would like…" at bounding box center [28, 204] width 49 height 13
type textarea "Please send to CP for review on this woodworking equipment. Customer would like…"
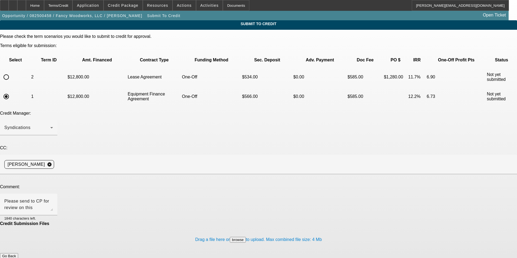
click at [15, 258] on button "Submit" at bounding box center [7, 262] width 15 height 6
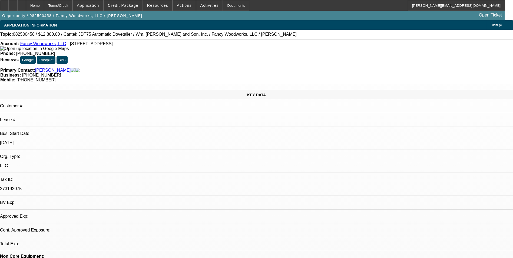
select select "0"
select select "2"
select select "0.1"
select select "4"
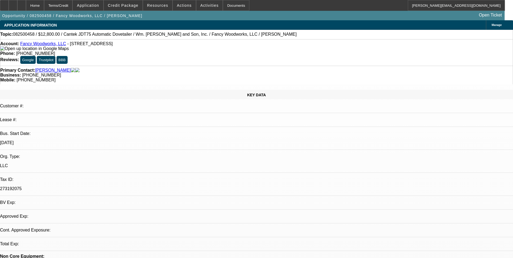
select select "0"
select select "2"
select select "0"
select select "6"
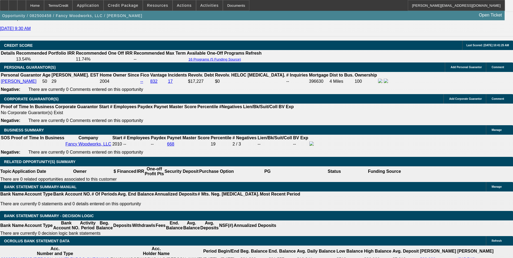
scroll to position [730, 0]
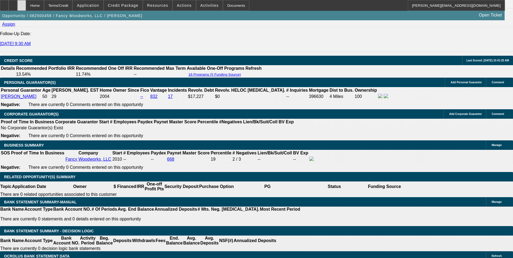
click at [26, 9] on div at bounding box center [21, 5] width 9 height 11
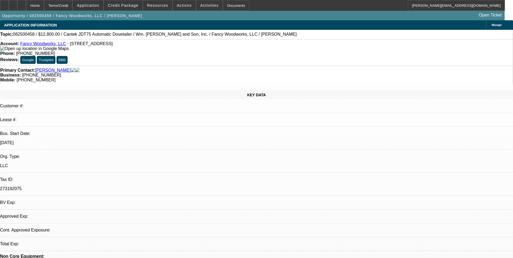
select select "0"
select select "2"
select select "0.1"
select select "0"
select select "2"
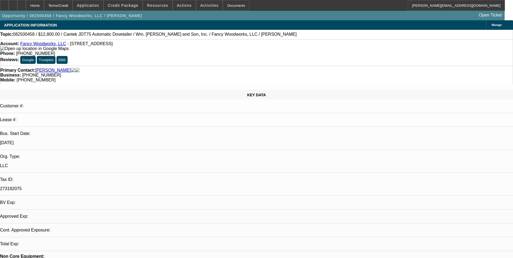
select select "0"
select select "1"
select select "2"
select select "4"
select select "1"
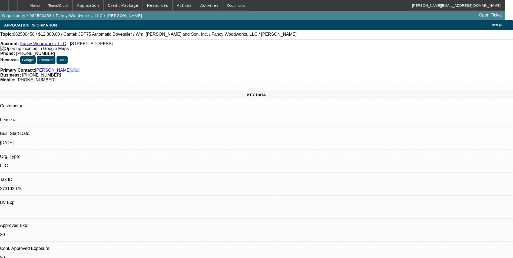
select select "2"
select select "6"
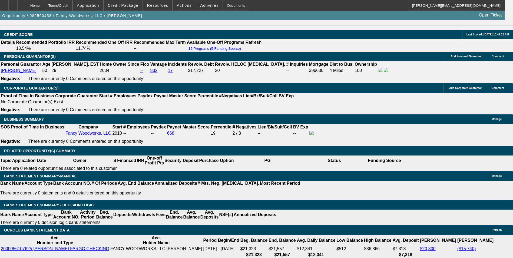
scroll to position [757, 0]
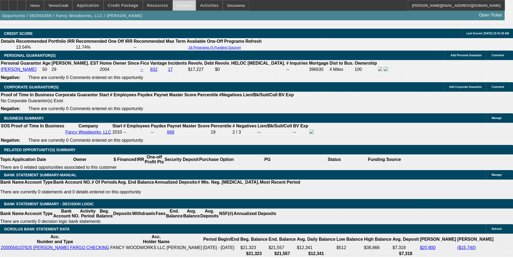
click at [180, 7] on span "Actions" at bounding box center [184, 5] width 15 height 4
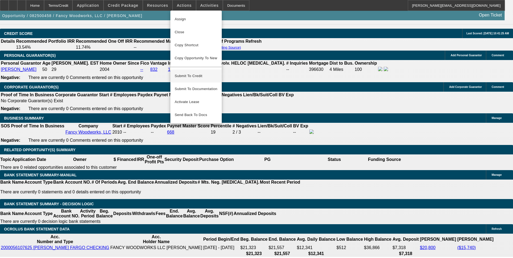
click at [203, 73] on span "Submit To Credit" at bounding box center [196, 76] width 43 height 6
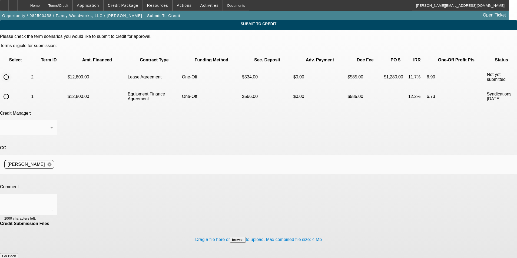
click at [12, 72] on input "radio" at bounding box center [6, 77] width 11 height 11
radio input "true"
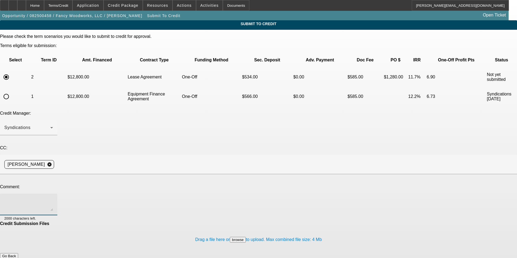
click at [53, 198] on textarea at bounding box center [28, 204] width 49 height 13
type textarea "10% lease term set for CP"
click at [15, 258] on button "Submit" at bounding box center [7, 262] width 15 height 6
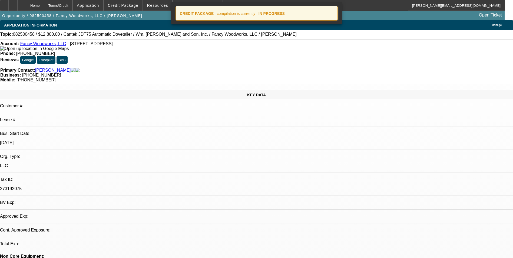
select select "0"
select select "2"
select select "0.1"
select select "4"
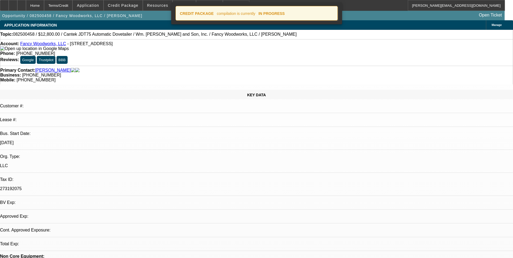
select select "0"
select select "2"
select select "0"
select select "6"
